Goal: Task Accomplishment & Management: Complete application form

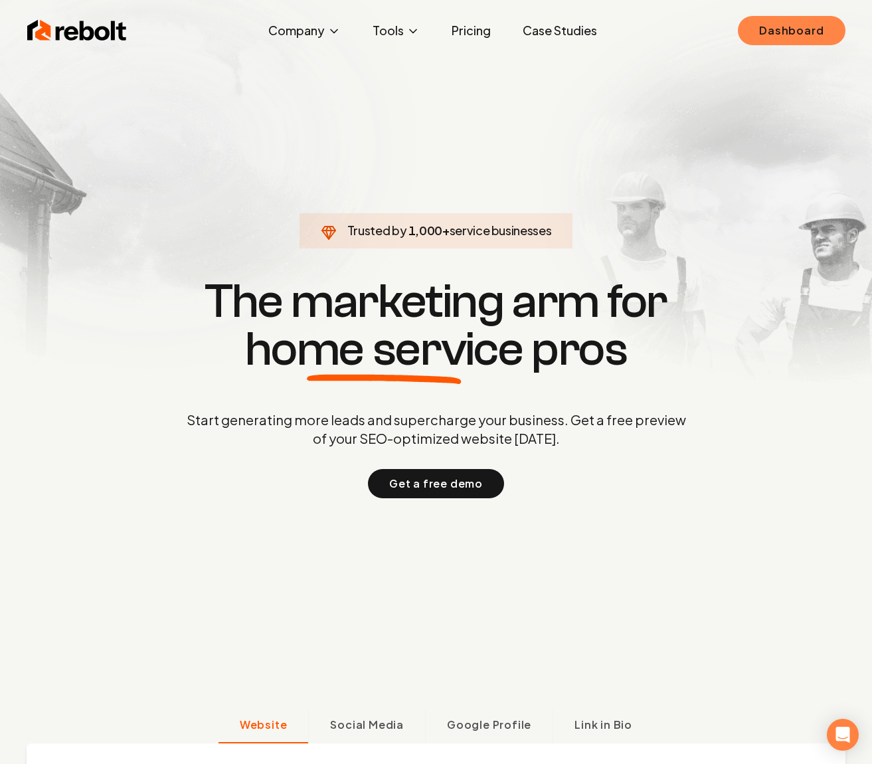
click at [790, 34] on link "Dashboard" at bounding box center [791, 30] width 107 height 29
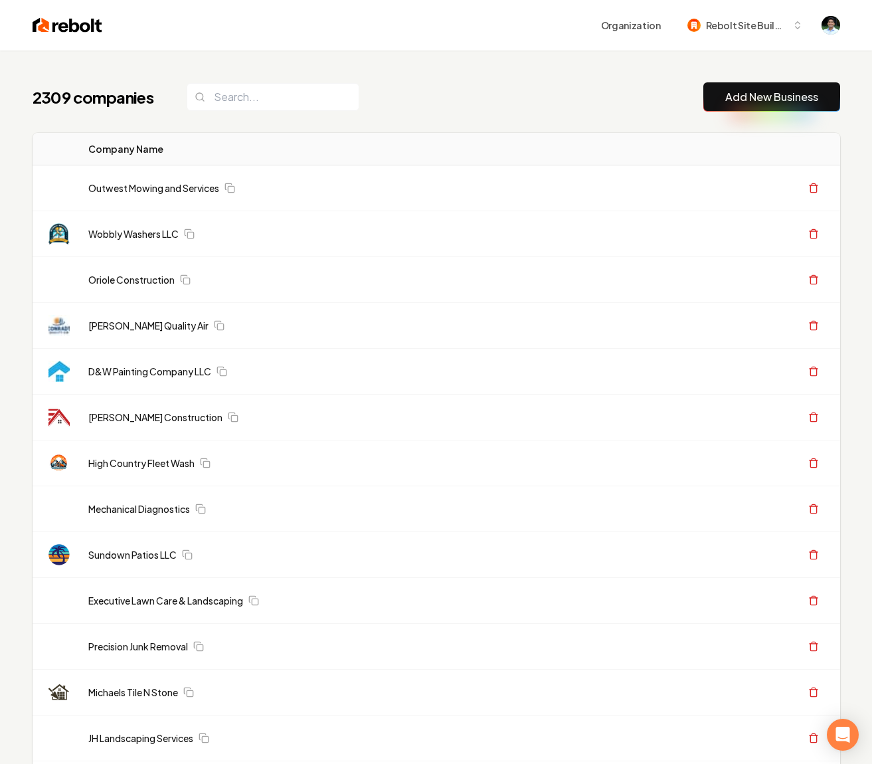
click at [789, 99] on link "Add New Business" at bounding box center [771, 97] width 93 height 16
click at [785, 98] on link "Add New Business" at bounding box center [771, 97] width 93 height 16
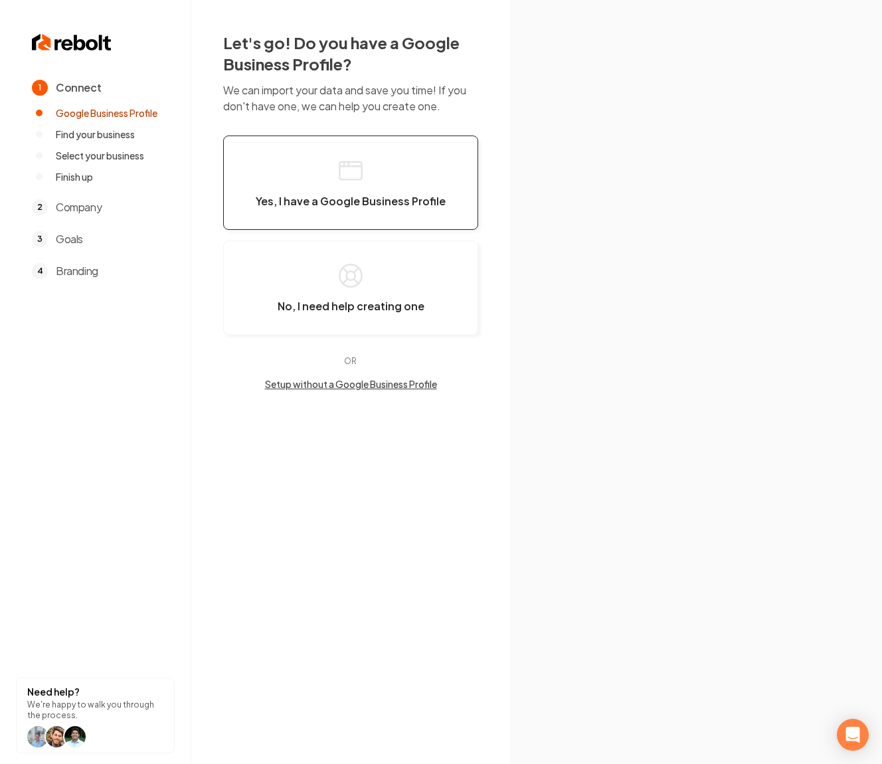
click at [293, 204] on span "Yes, I have a Google Business Profile" at bounding box center [351, 201] width 190 height 13
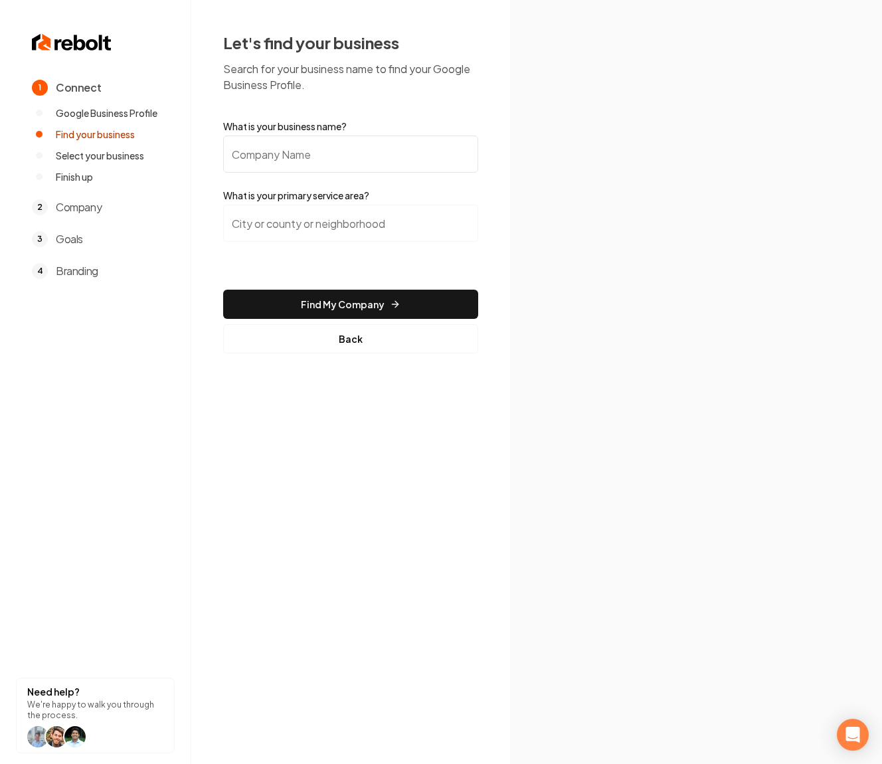
click at [253, 151] on input "What is your business name?" at bounding box center [350, 153] width 255 height 37
type input "949 garage"
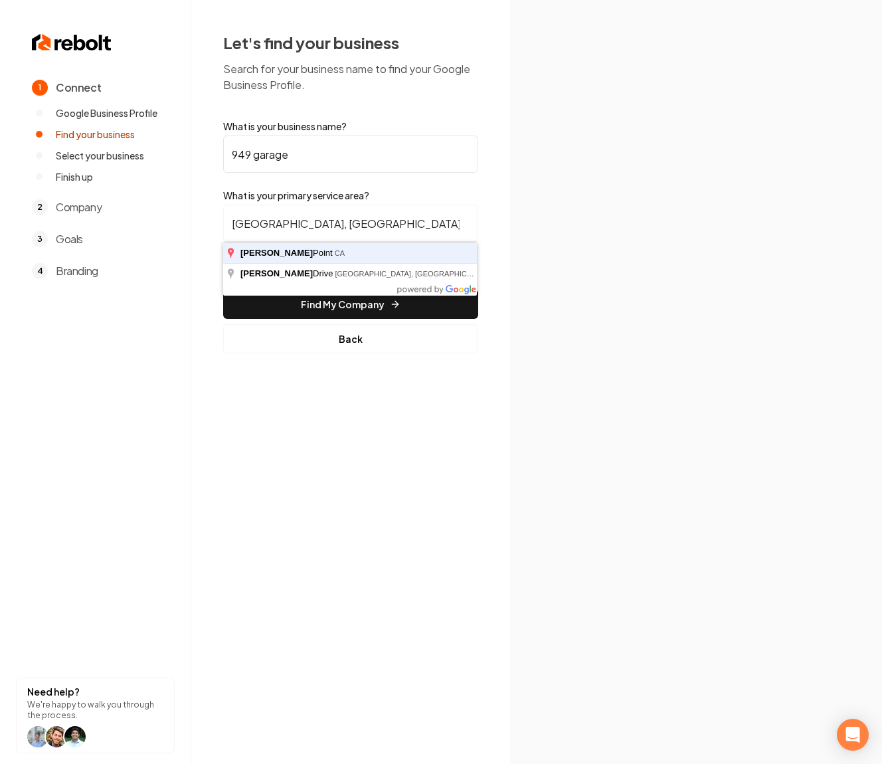
click at [223, 290] on button "Find My Company" at bounding box center [350, 304] width 255 height 29
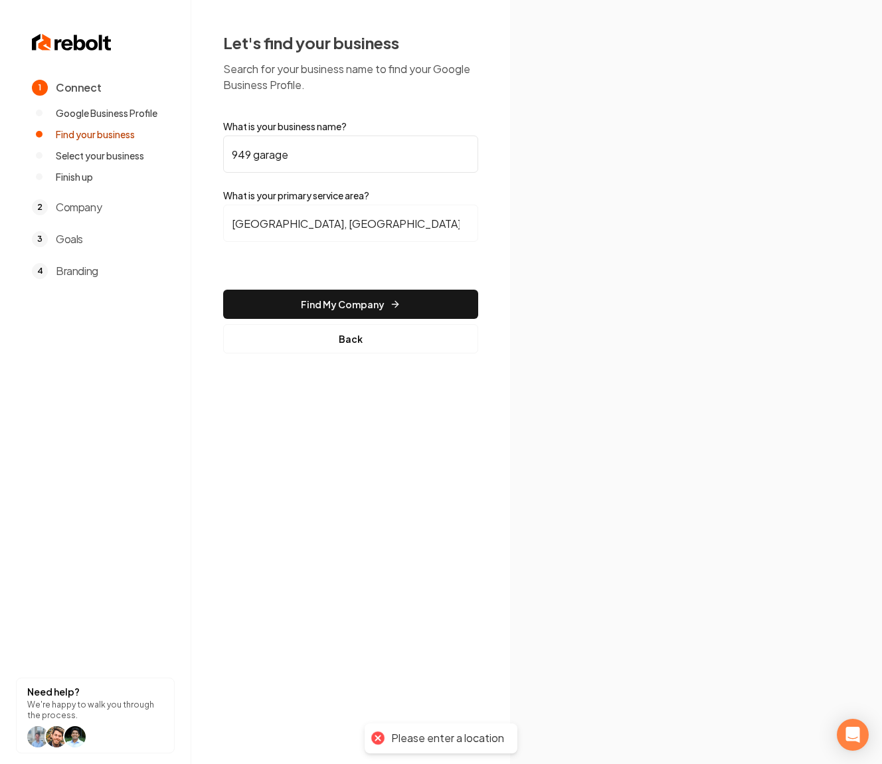
click at [318, 212] on input "Dana Point, CA" at bounding box center [350, 223] width 255 height 37
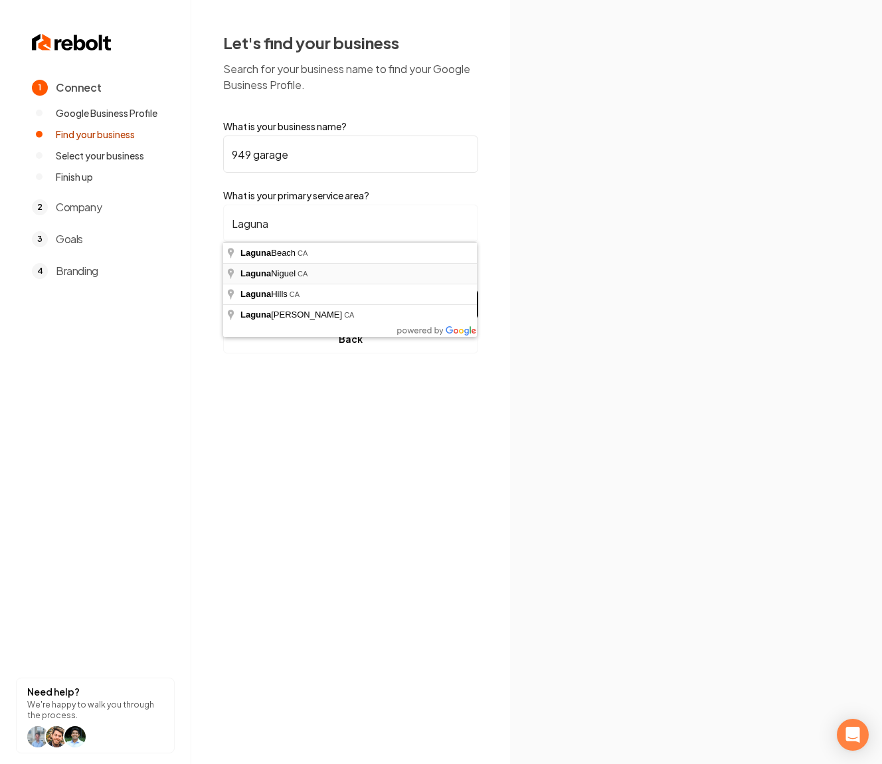
type input "Laguna Niguel, CA"
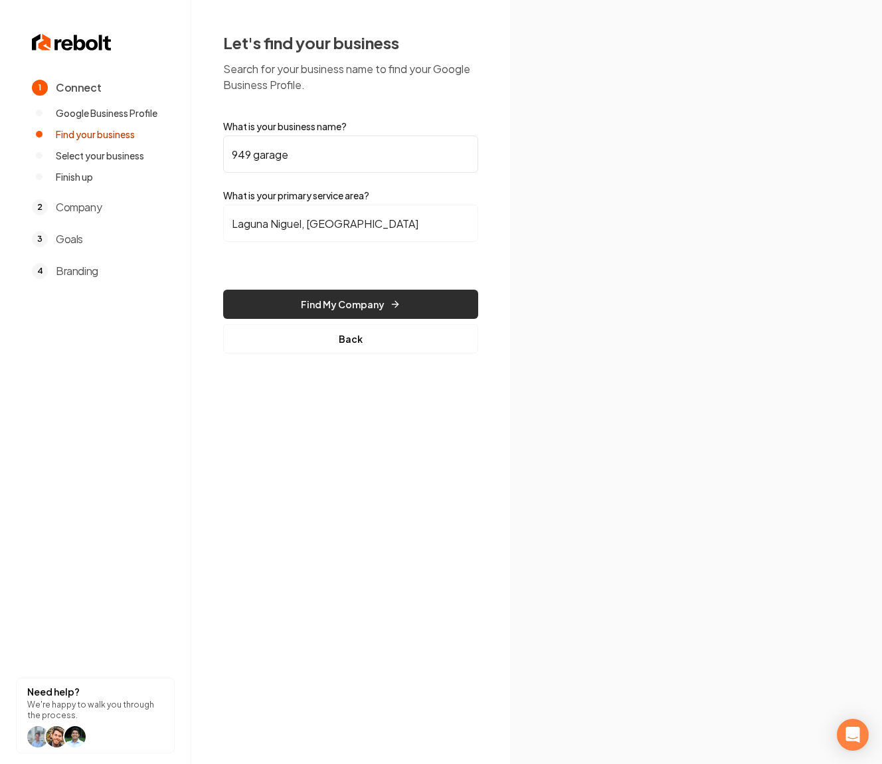
click at [343, 300] on button "Find My Company" at bounding box center [350, 304] width 255 height 29
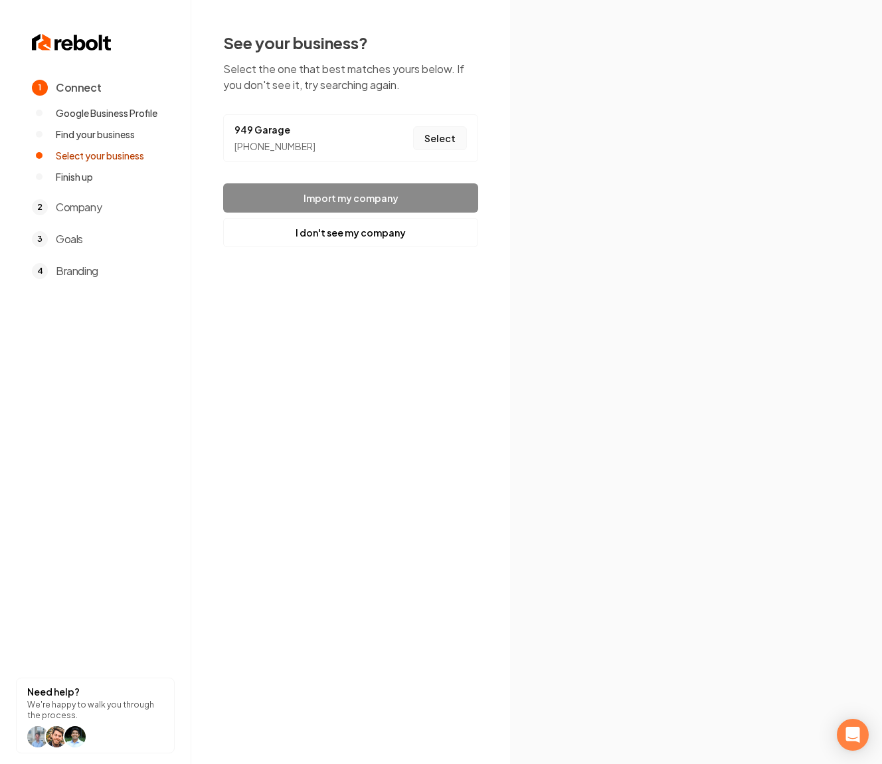
click at [442, 137] on button "Select" at bounding box center [440, 138] width 54 height 24
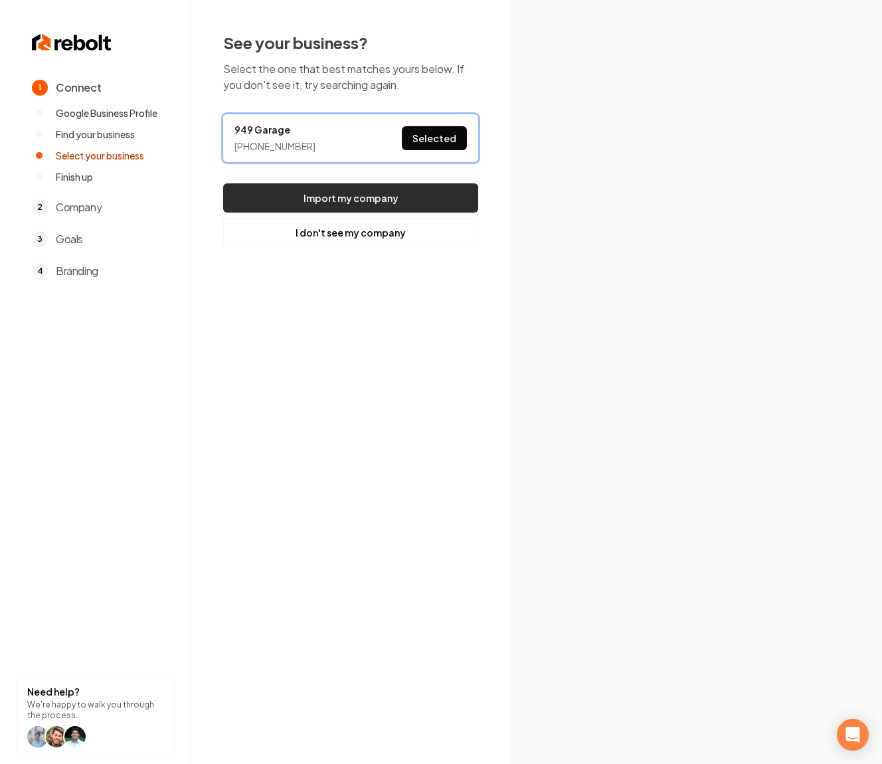
click at [429, 194] on button "Import my company" at bounding box center [350, 197] width 255 height 29
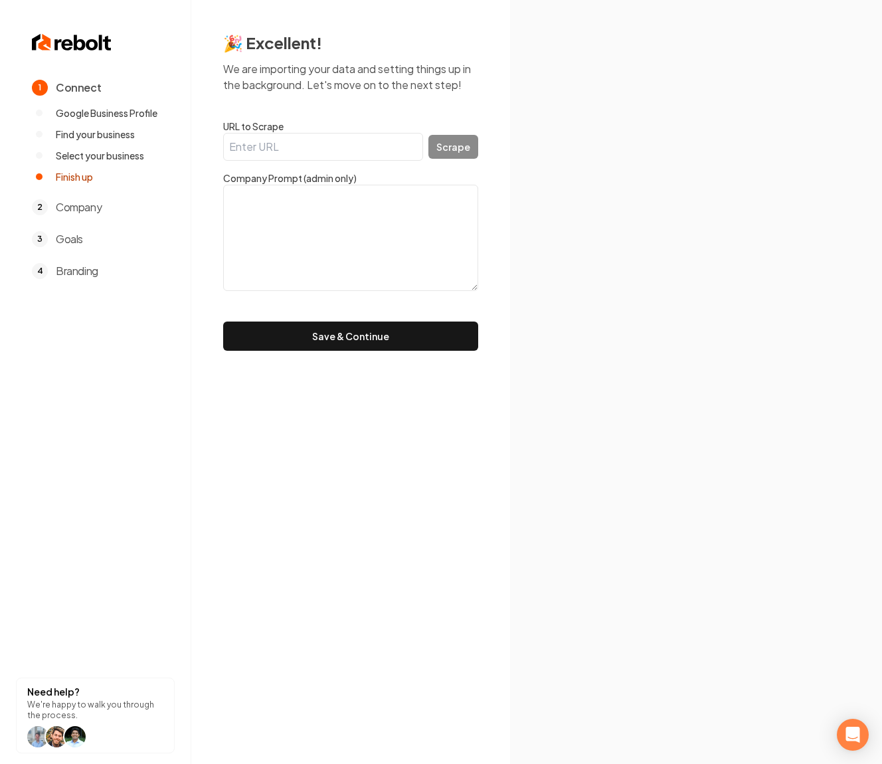
click at [348, 155] on input "URL to Scrape" at bounding box center [323, 147] width 200 height 28
click at [355, 338] on button "Save & Continue" at bounding box center [350, 335] width 255 height 29
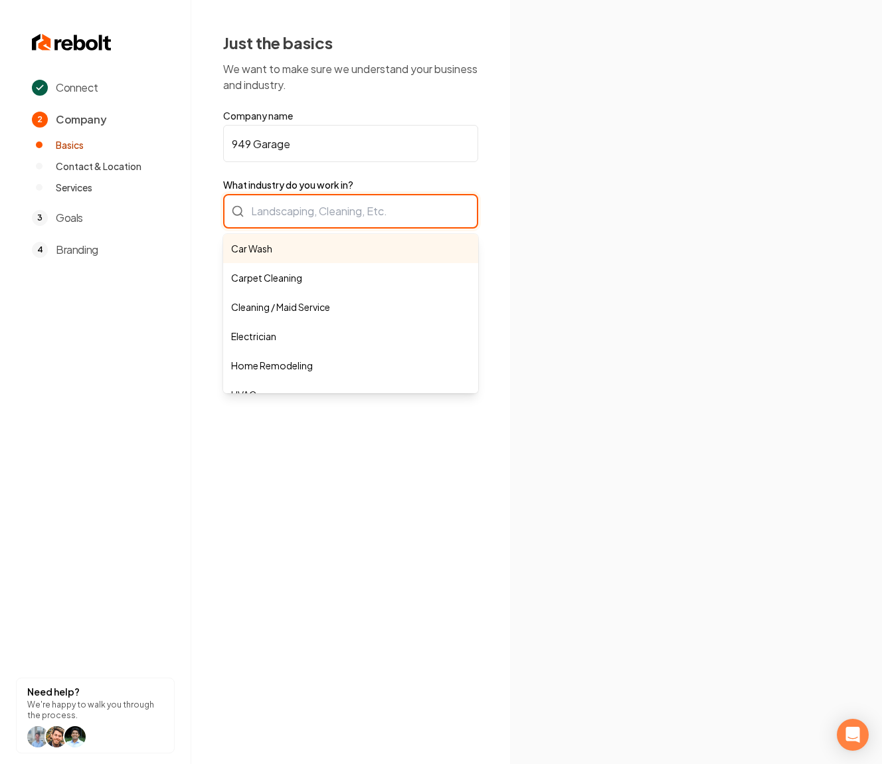
click at [317, 220] on div "Car Wash Carpet Cleaning Cleaning / Maid Service Electrician Home Remodeling HV…" at bounding box center [350, 211] width 255 height 35
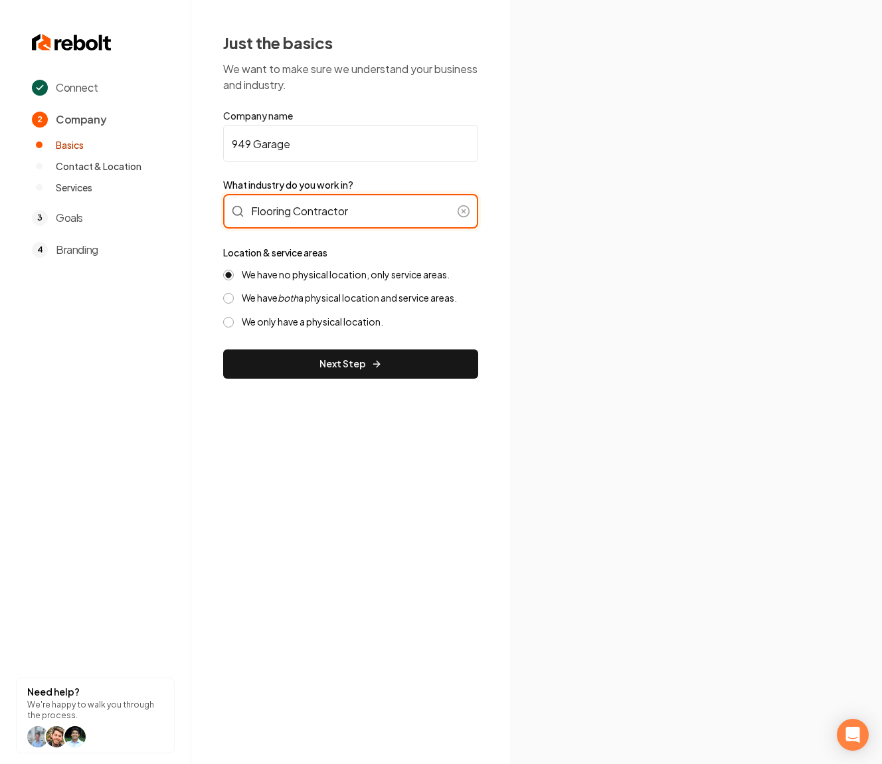
type input "Flooring Contractor"
click at [286, 297] on icon "both" at bounding box center [288, 298] width 21 height 12
click at [234, 297] on button "We have both a physical location and service areas." at bounding box center [228, 298] width 11 height 11
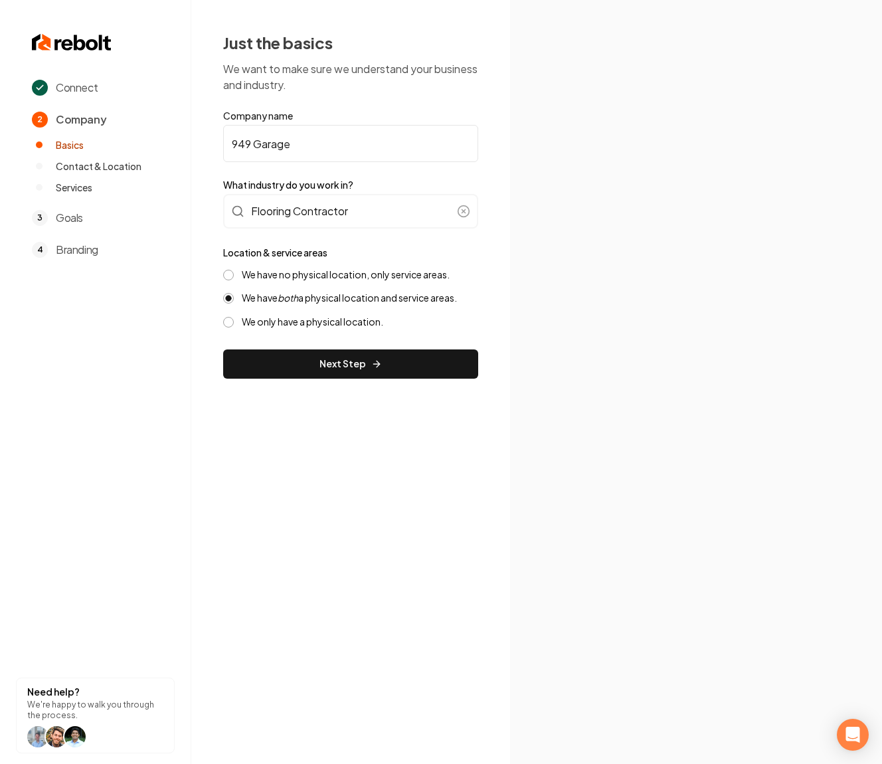
click at [291, 278] on label "We have no physical location, only service areas." at bounding box center [346, 274] width 208 height 13
click at [234, 278] on button "We have no physical location, only service areas." at bounding box center [228, 275] width 11 height 11
click at [356, 363] on button "Next Step" at bounding box center [350, 363] width 255 height 29
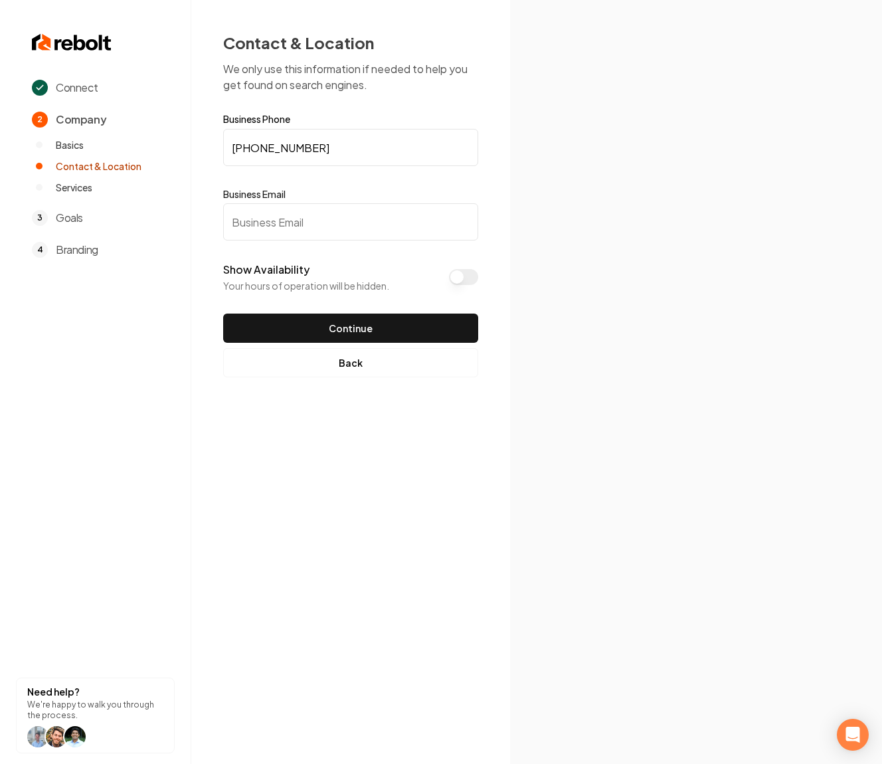
click at [298, 237] on input "Business Email" at bounding box center [350, 221] width 255 height 37
type input "test@email.com"
click at [459, 279] on button "Show Availability" at bounding box center [463, 277] width 29 height 16
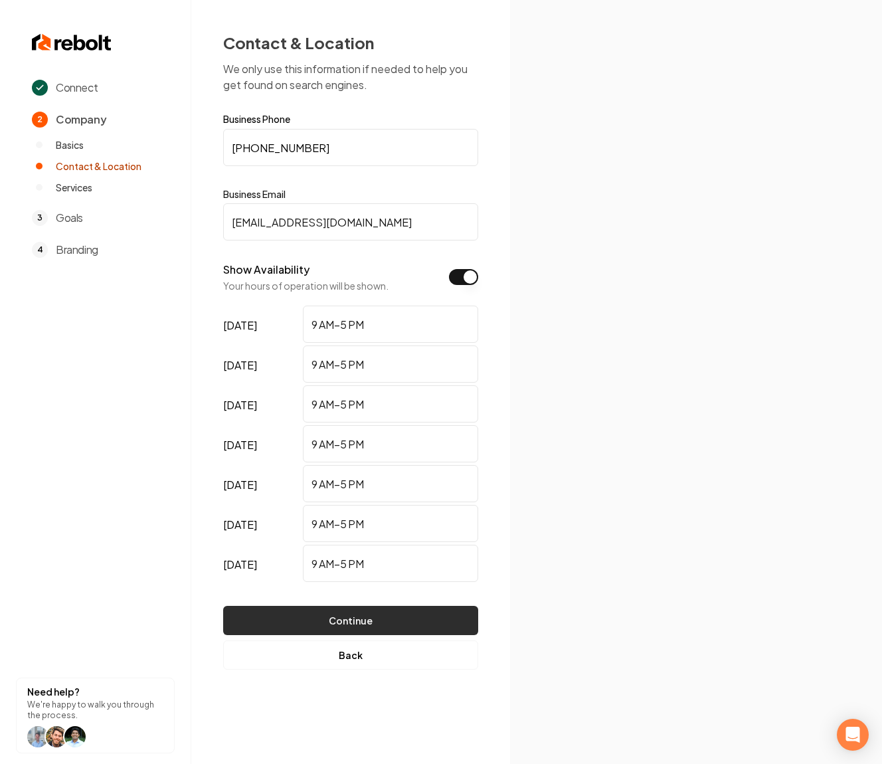
click at [375, 615] on button "Continue" at bounding box center [350, 620] width 255 height 29
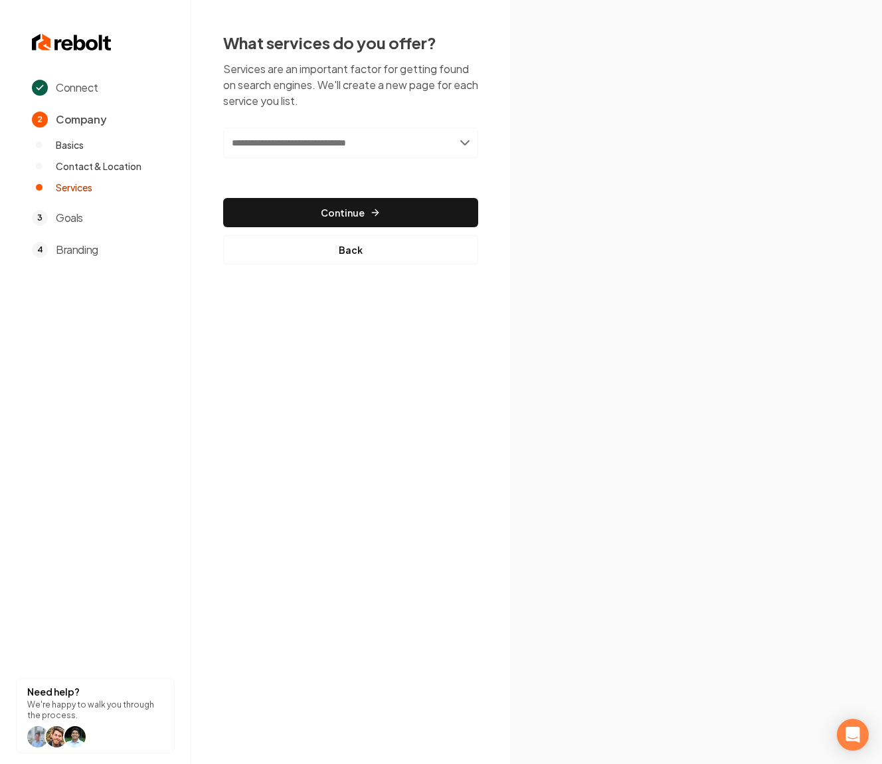
click at [307, 151] on input "text" at bounding box center [350, 142] width 255 height 31
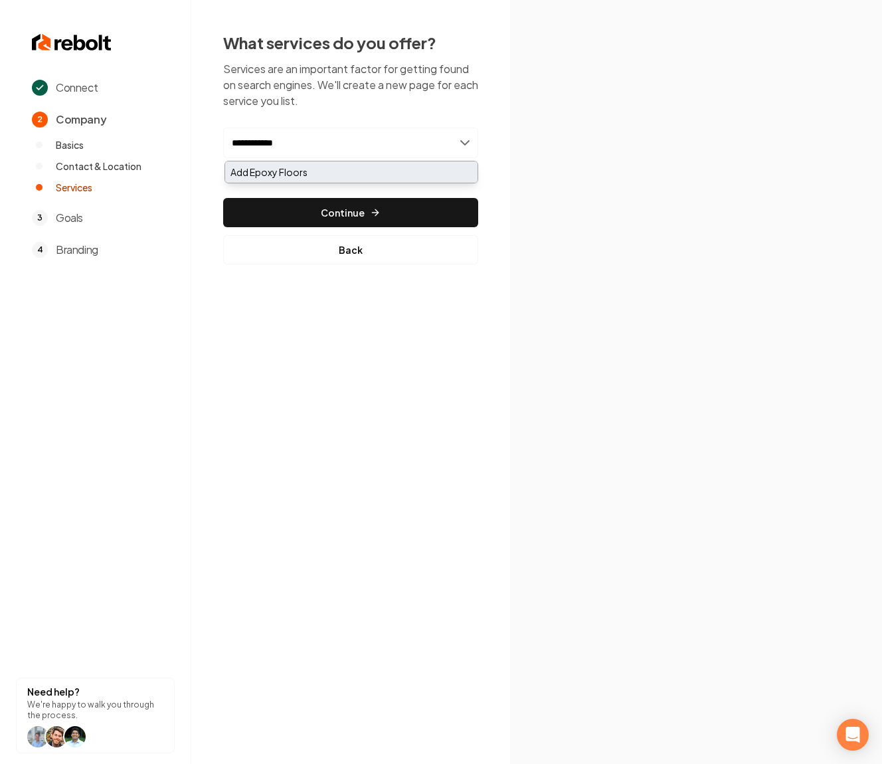
type input "**********"
click at [333, 168] on div "Add Epoxy Floors" at bounding box center [351, 171] width 252 height 21
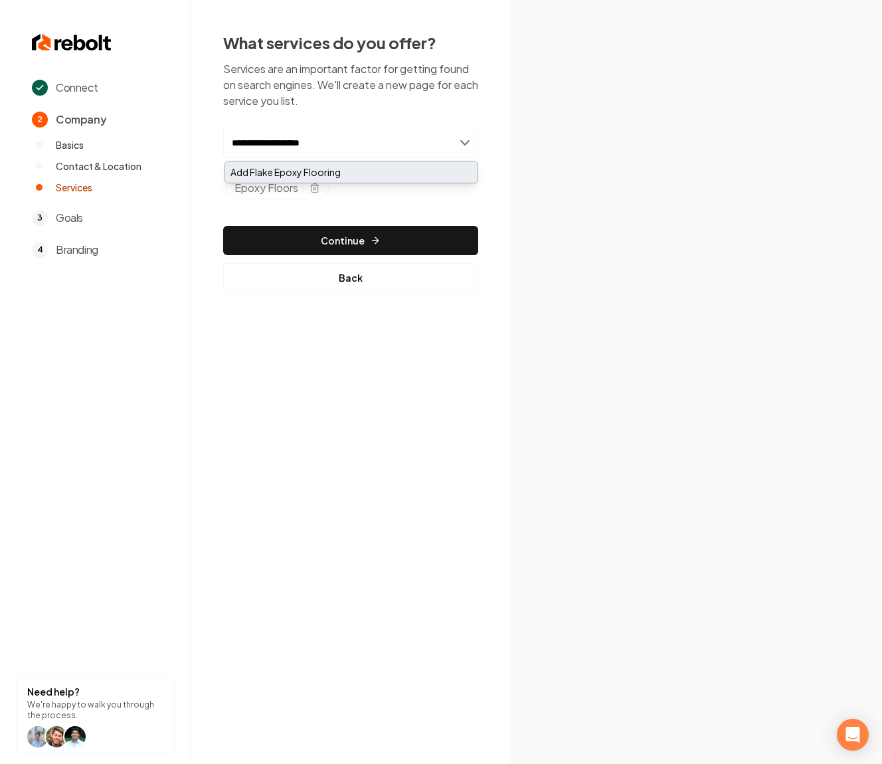
type input "**********"
click at [278, 167] on div "Add Flake Epoxy Flooring" at bounding box center [351, 171] width 252 height 21
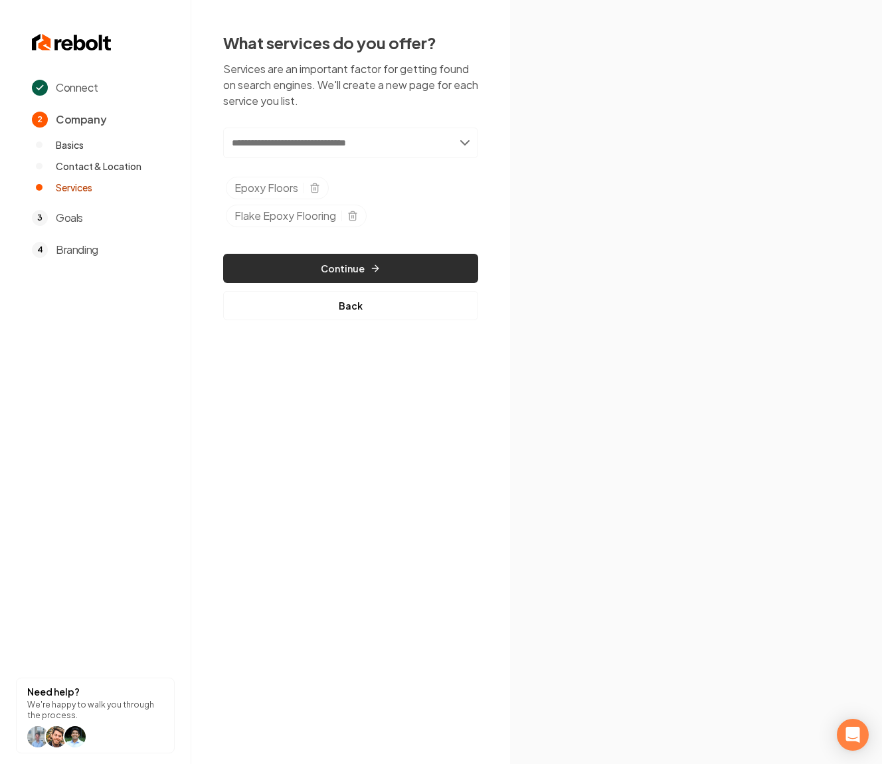
click at [304, 259] on button "Continue" at bounding box center [350, 268] width 255 height 29
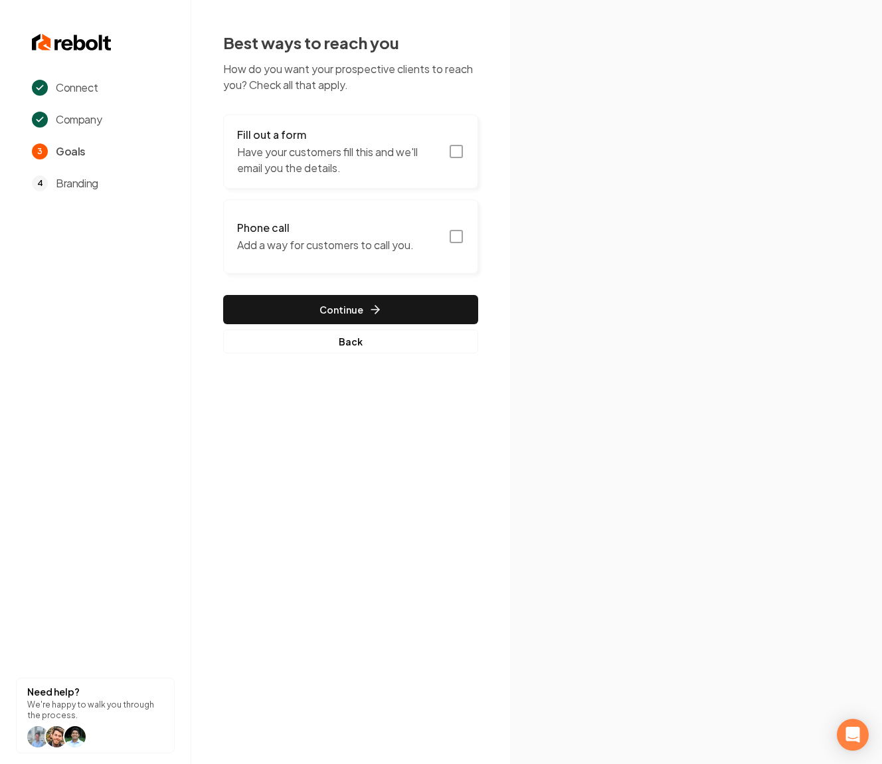
click at [449, 145] on icon "button" at bounding box center [456, 151] width 16 height 16
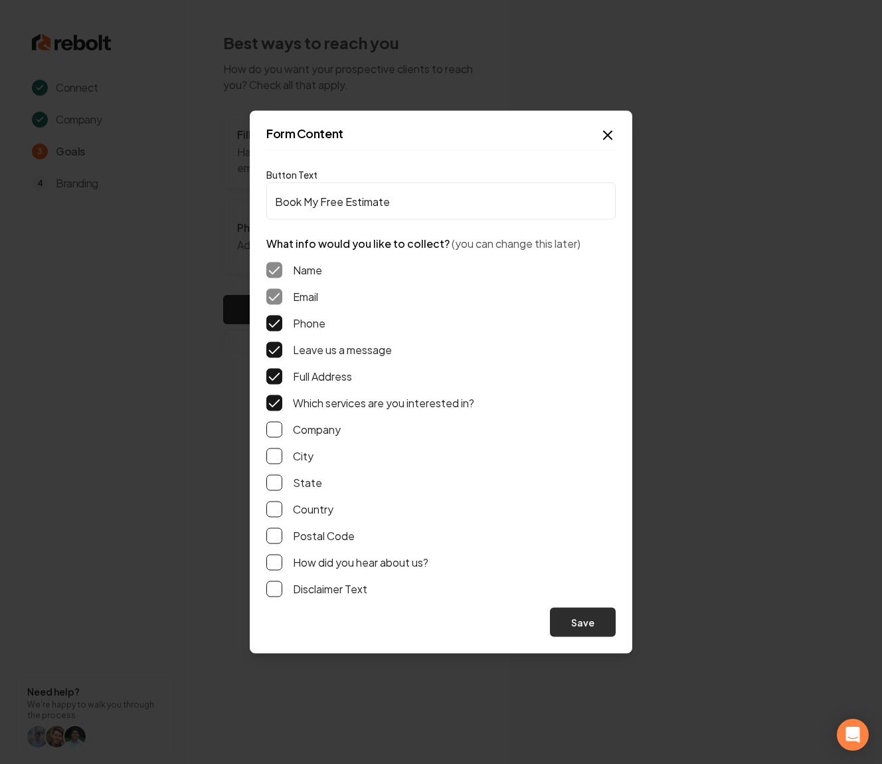
click at [586, 617] on button "Save" at bounding box center [583, 622] width 66 height 29
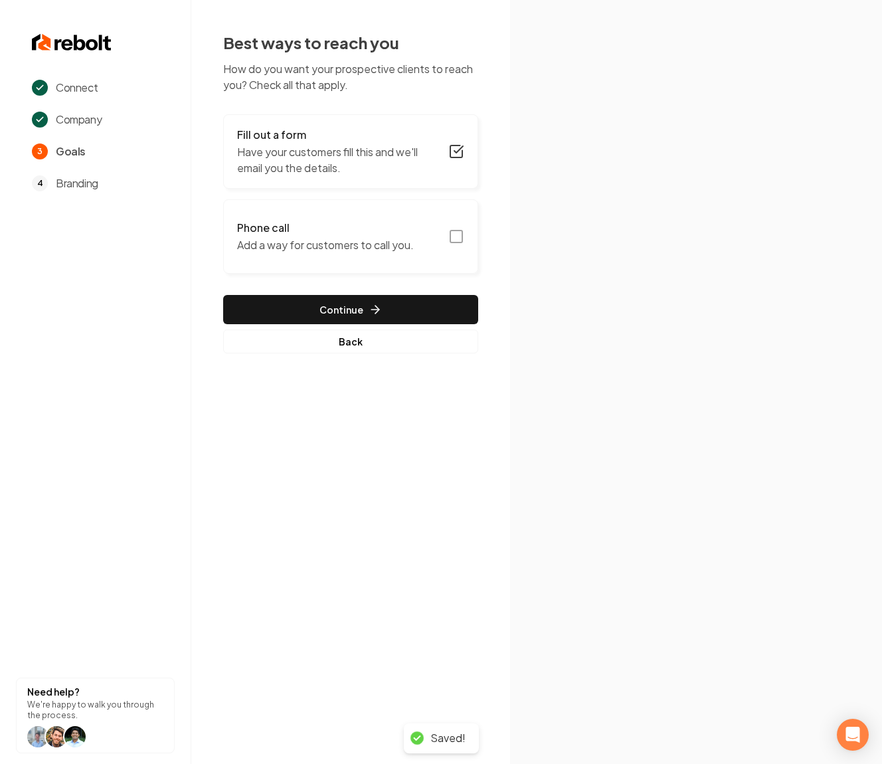
click at [455, 235] on icon "button" at bounding box center [456, 236] width 16 height 16
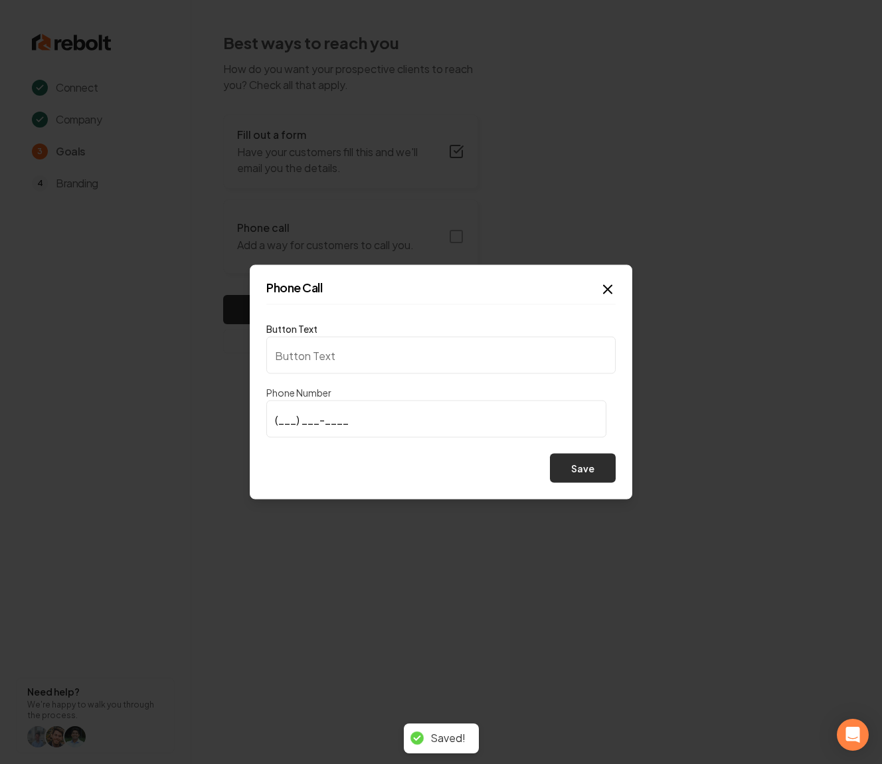
type input "Call us"
type input "(949) 209-9940"
click at [588, 466] on button "Save" at bounding box center [583, 468] width 66 height 29
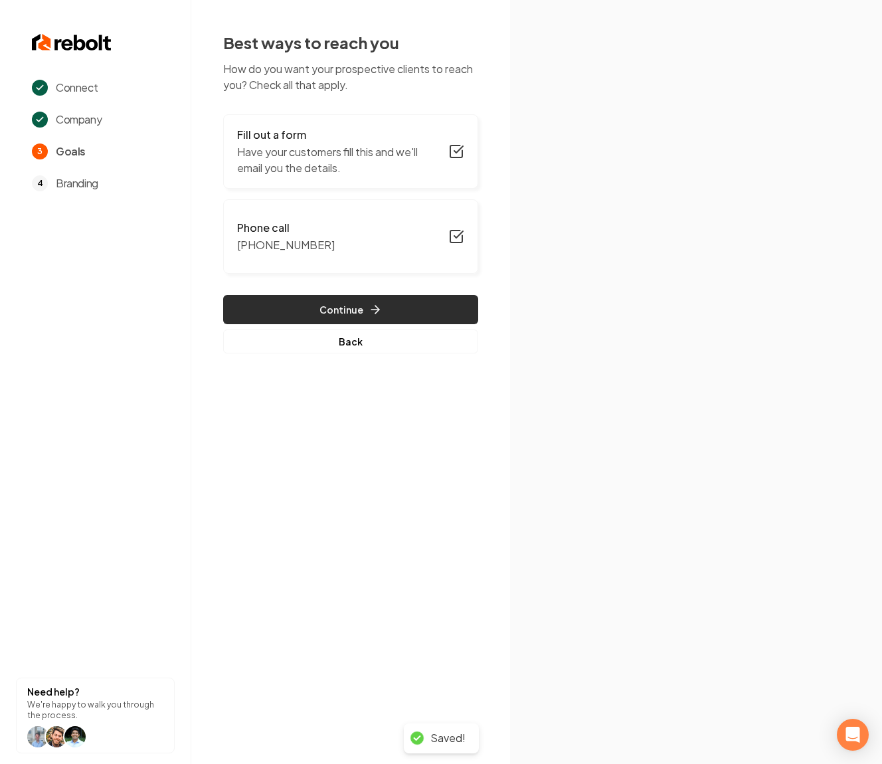
click at [304, 310] on button "Continue" at bounding box center [350, 309] width 255 height 29
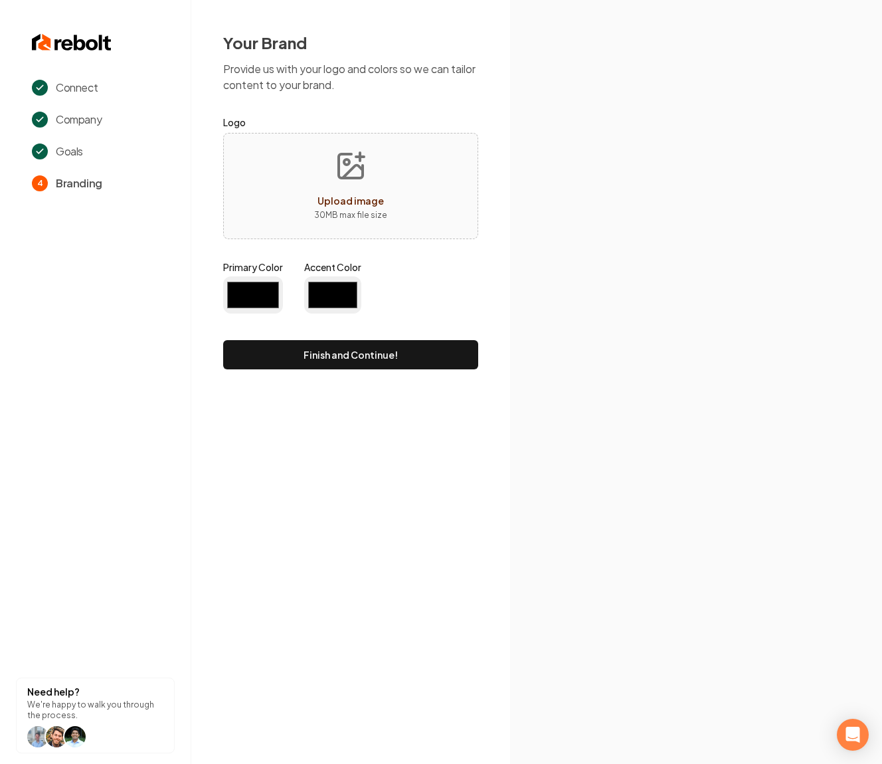
type input "#194d33"
type input "#70be00"
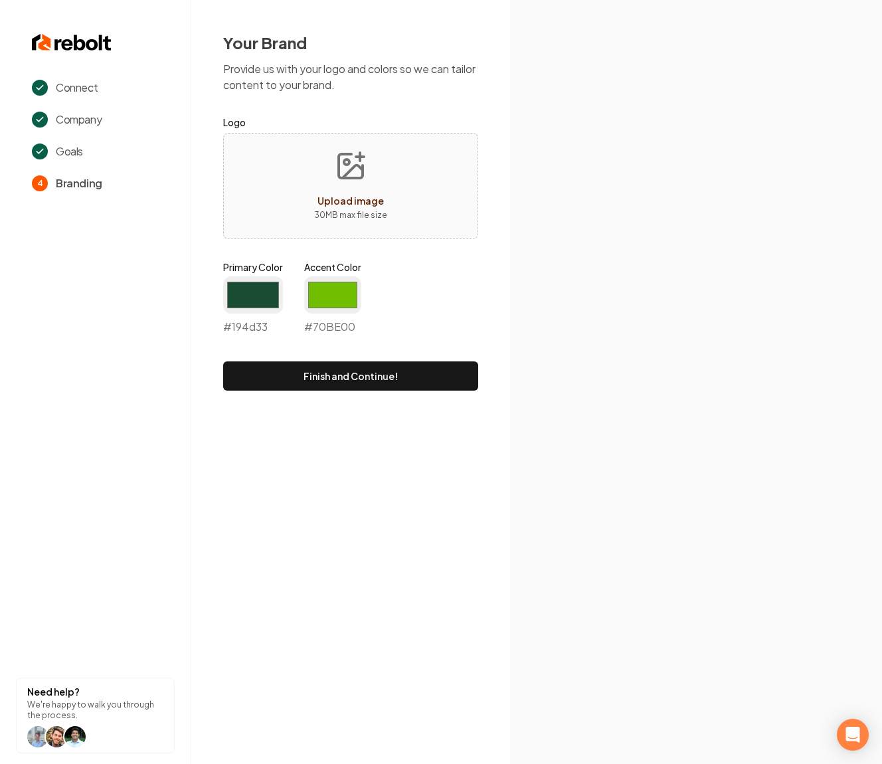
click at [355, 205] on span "Upload image" at bounding box center [350, 201] width 66 height 12
type input "**********"
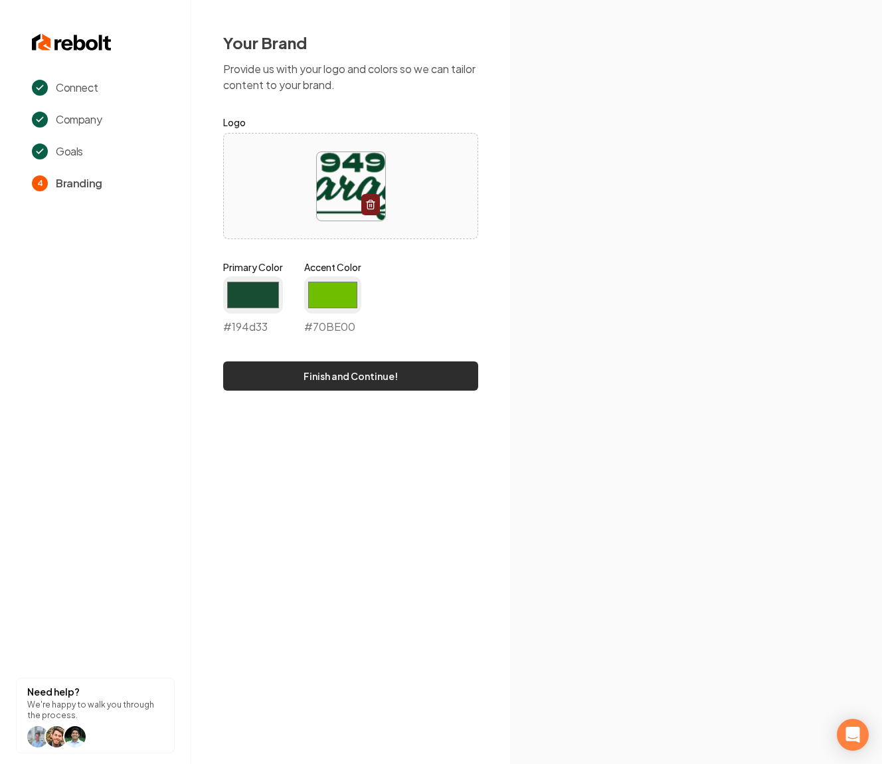
click at [375, 376] on button "Finish and Continue!" at bounding box center [350, 375] width 255 height 29
type input "#70be00"
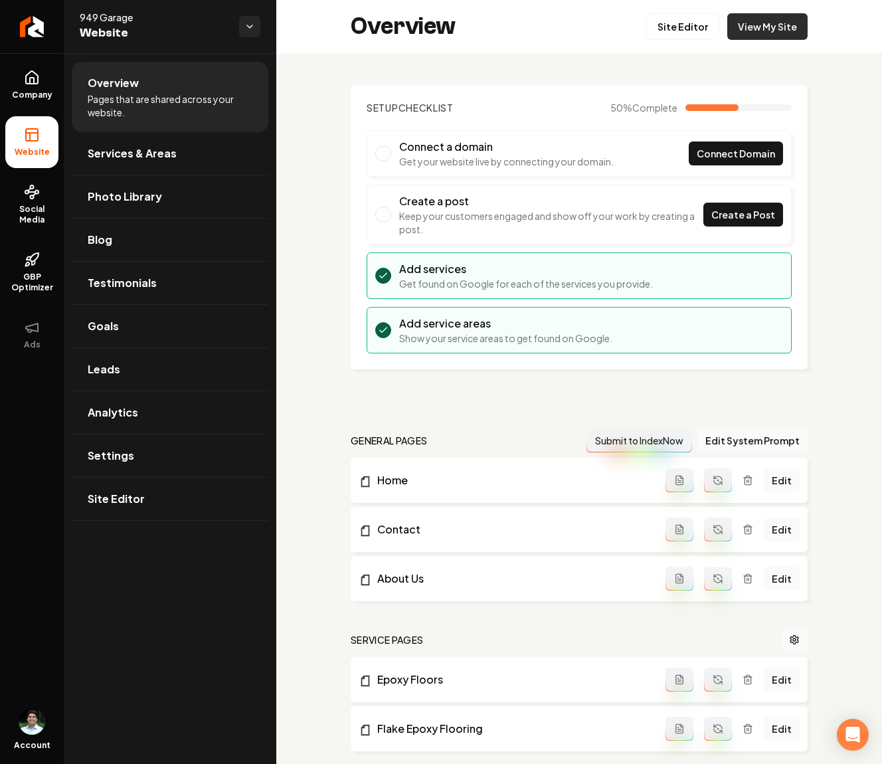
click at [742, 35] on link "View My Site" at bounding box center [767, 26] width 80 height 27
click at [694, 30] on link "Site Editor" at bounding box center [682, 26] width 73 height 27
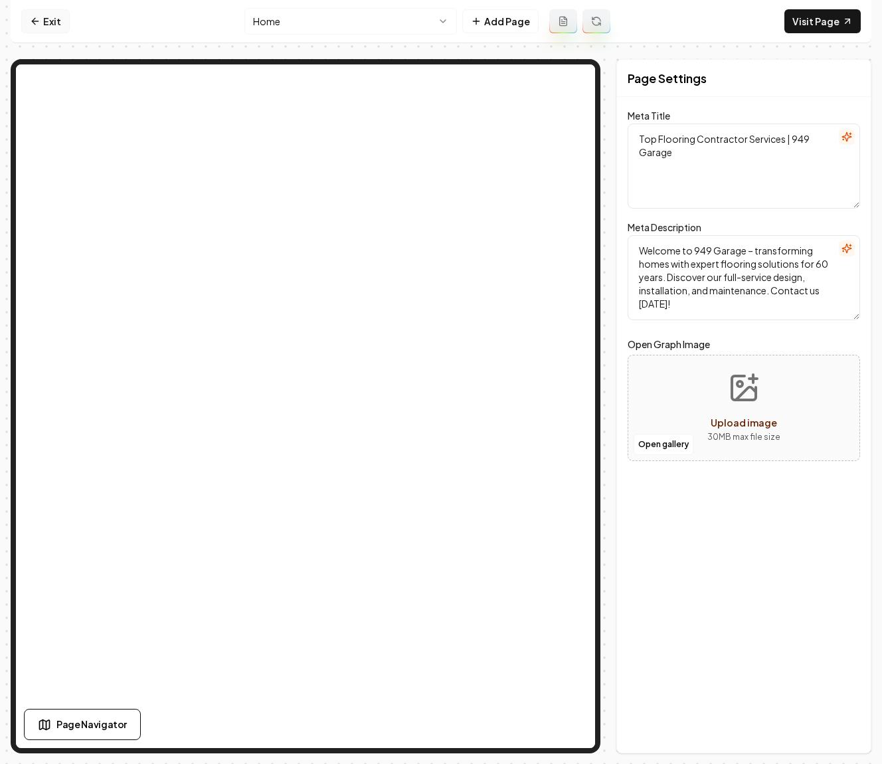
click at [42, 27] on link "Exit" at bounding box center [45, 21] width 48 height 24
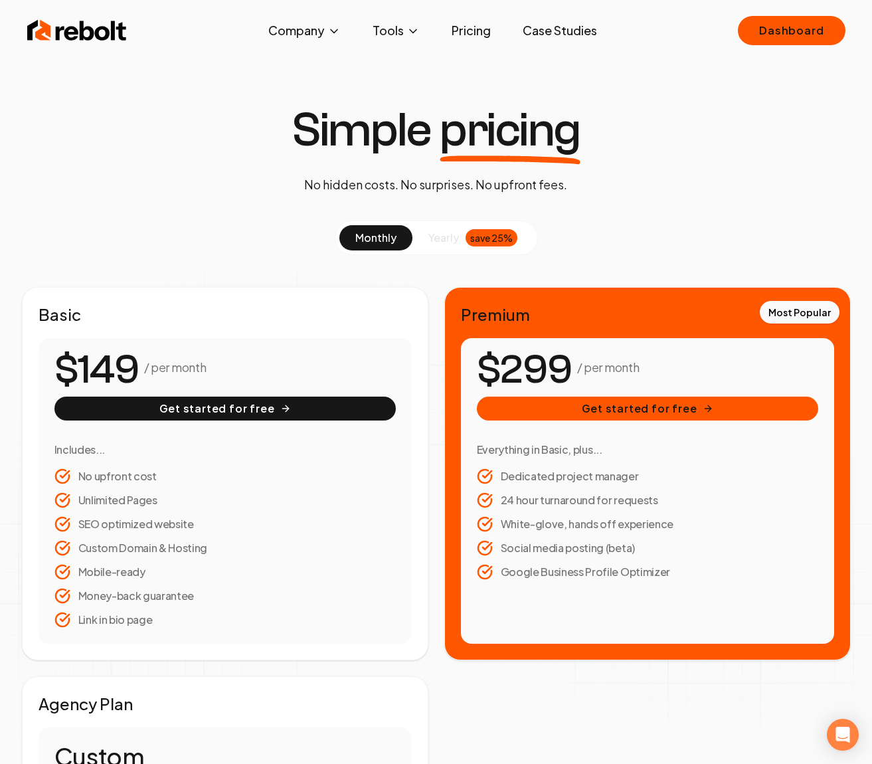
drag, startPoint x: 483, startPoint y: 375, endPoint x: 602, endPoint y: 373, distance: 118.9
click at [630, 373] on div "$299 / per month" at bounding box center [647, 370] width 341 height 32
click at [165, 374] on p "/ per month" at bounding box center [175, 367] width 62 height 19
drag, startPoint x: 208, startPoint y: 372, endPoint x: 58, endPoint y: 369, distance: 149.4
click at [58, 369] on div "$149 / per month" at bounding box center [224, 370] width 341 height 32
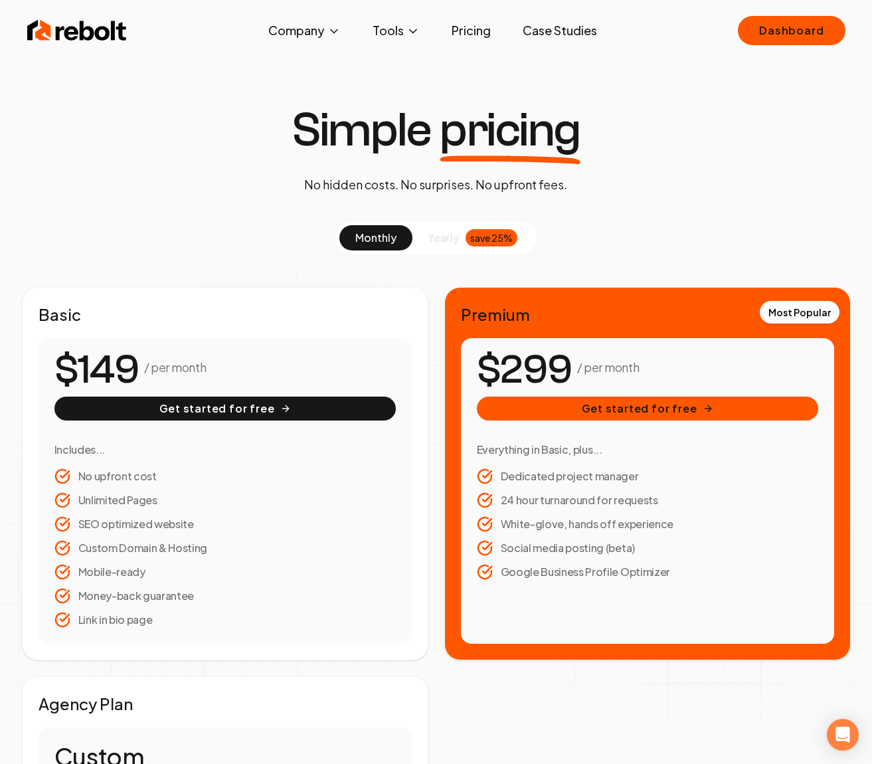
click at [475, 367] on div "$299 / per month Get started for free Everything in Basic, plus... Dedicated pr…" at bounding box center [647, 490] width 373 height 305
drag, startPoint x: 484, startPoint y: 361, endPoint x: 656, endPoint y: 361, distance: 172.0
click at [656, 361] on div "$299 / per month" at bounding box center [647, 370] width 341 height 32
click at [659, 361] on div "$299 / per month" at bounding box center [647, 370] width 341 height 32
drag, startPoint x: 482, startPoint y: 364, endPoint x: 651, endPoint y: 367, distance: 168.7
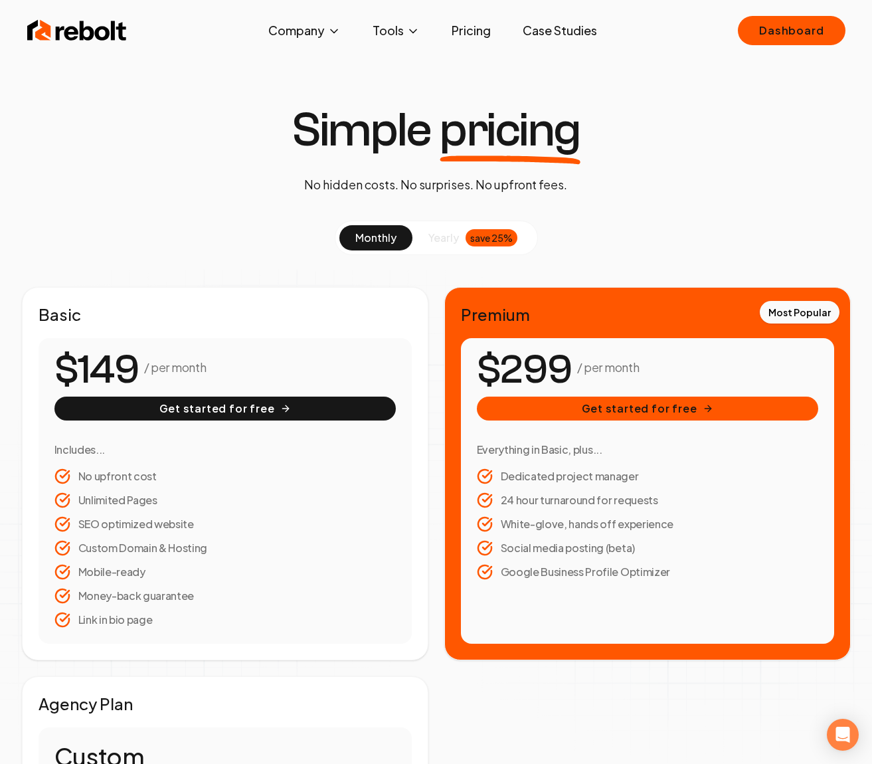
click at [651, 367] on div "$299 / per month" at bounding box center [647, 370] width 341 height 32
click at [643, 369] on div "$299 / per month" at bounding box center [647, 370] width 341 height 32
click at [653, 367] on div "$299 / per month" at bounding box center [647, 370] width 341 height 32
drag, startPoint x: 648, startPoint y: 365, endPoint x: 647, endPoint y: 355, distance: 10.6
click at [647, 355] on div "$299 / per month" at bounding box center [647, 370] width 341 height 32
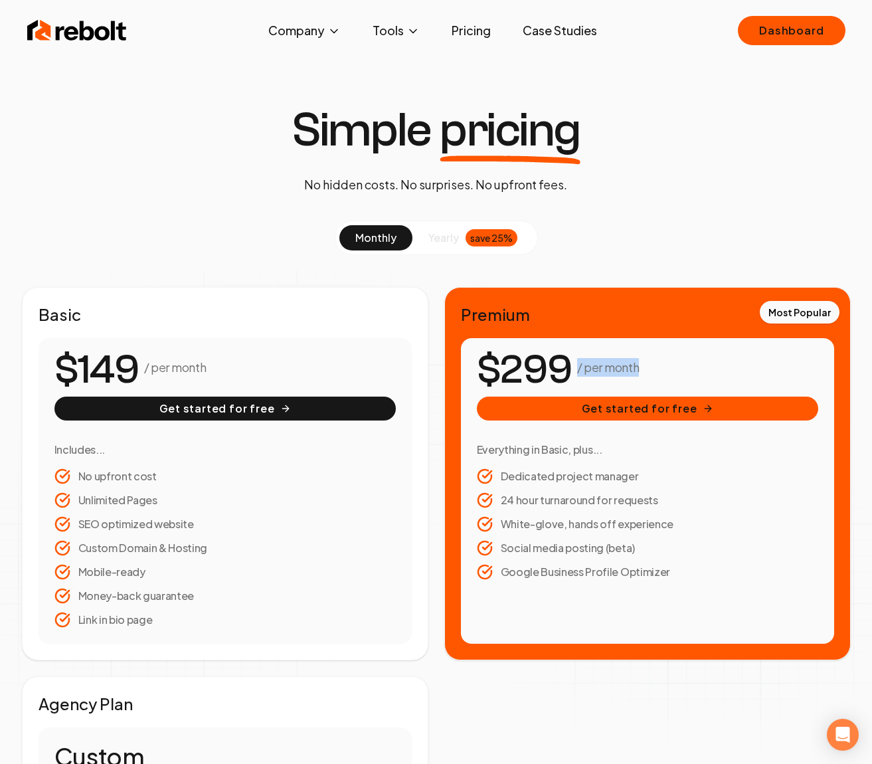
click at [631, 361] on p "/ per month" at bounding box center [608, 367] width 62 height 19
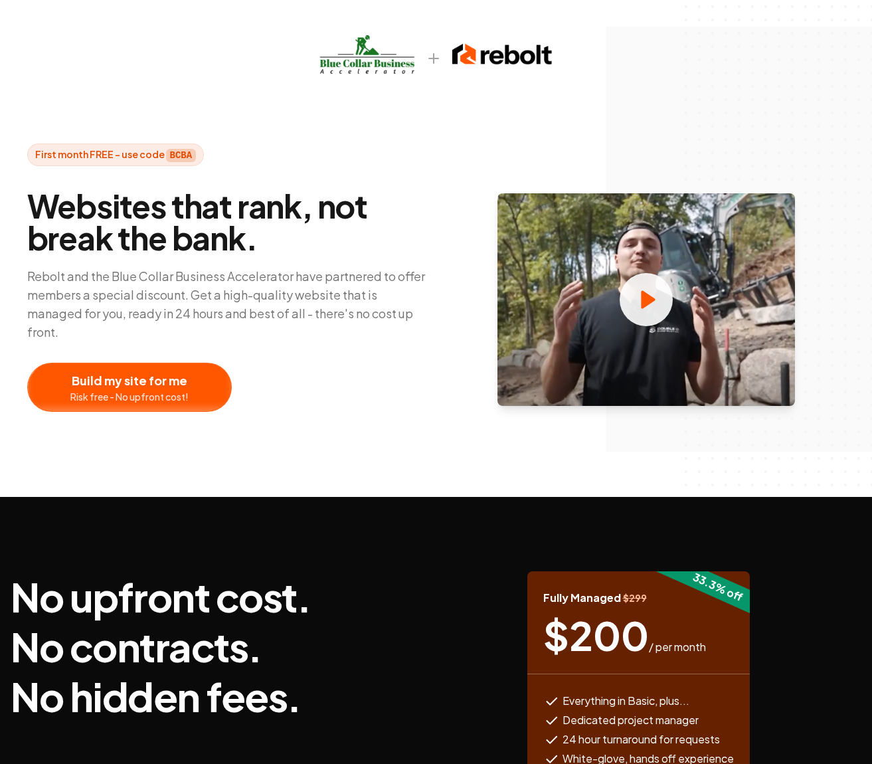
click at [154, 384] on div at bounding box center [129, 387] width 203 height 48
drag, startPoint x: 551, startPoint y: 634, endPoint x: 719, endPoint y: 643, distance: 168.3
click at [719, 643] on div "$ 200 / per month" at bounding box center [638, 635] width 191 height 40
click at [722, 647] on div "$ 200 / per month" at bounding box center [638, 635] width 191 height 40
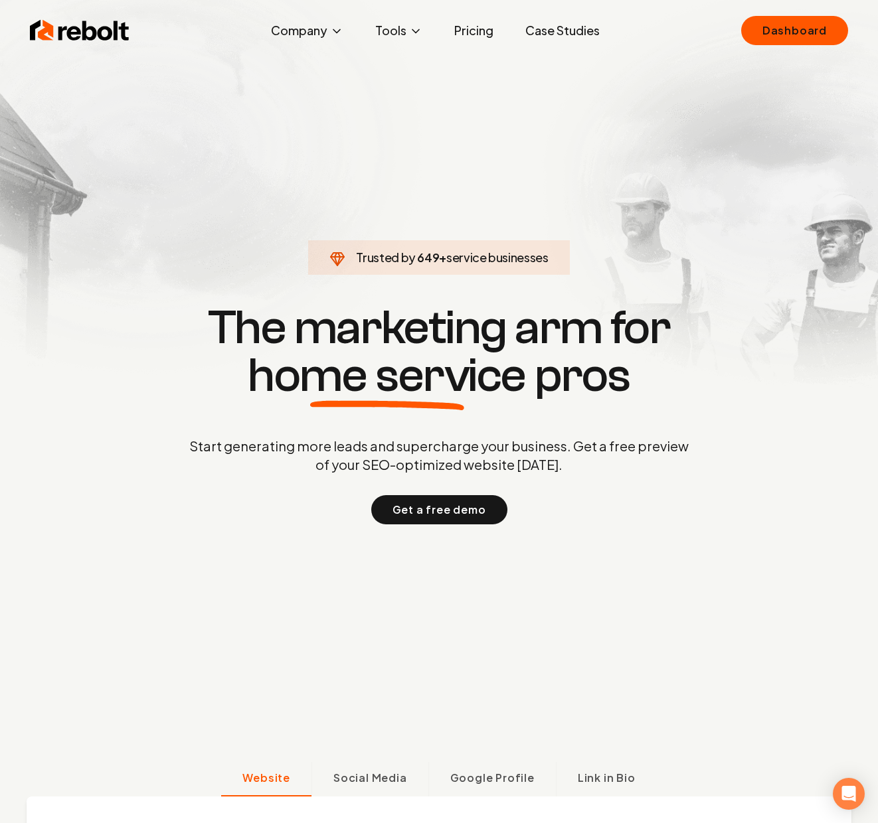
click at [417, 158] on section "Trusted by 649 + service businesses The marketing arm for home service pros Sta…" at bounding box center [439, 412] width 659 height 741
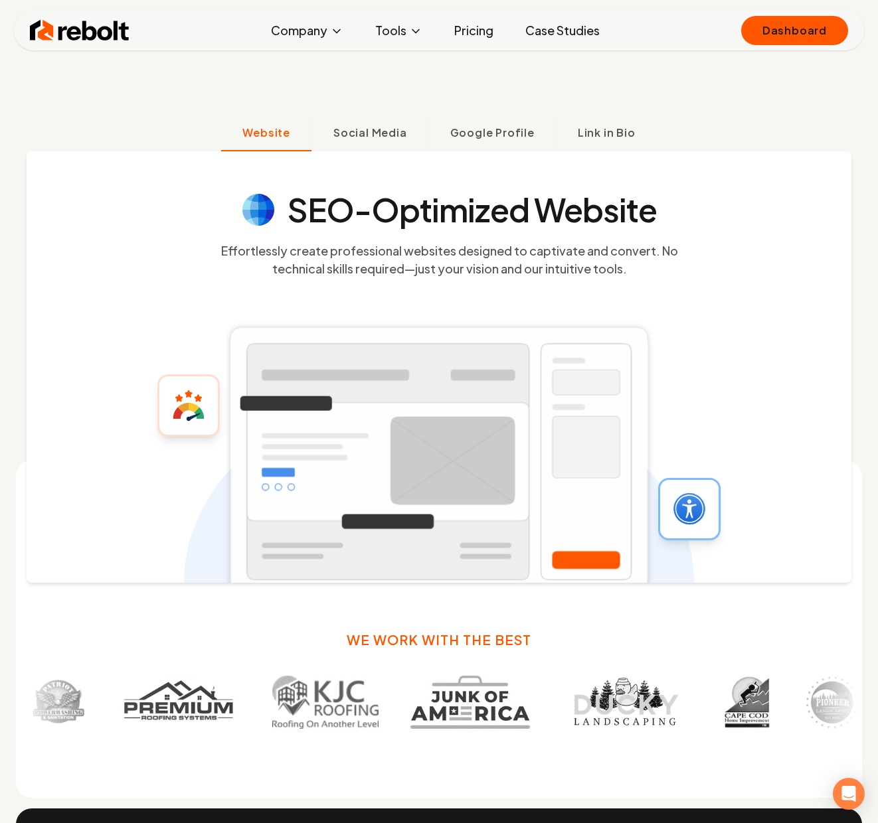
scroll to position [661, 0]
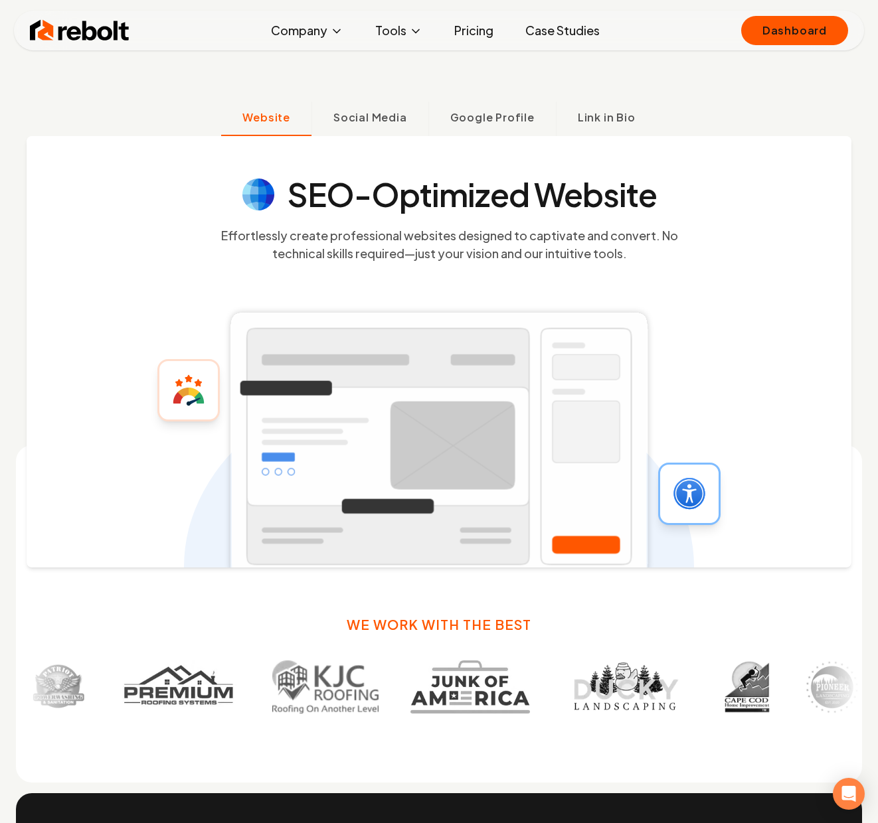
click at [419, 187] on h4 "SEO-Optimized Website" at bounding box center [472, 195] width 369 height 32
